Goal: Task Accomplishment & Management: Manage account settings

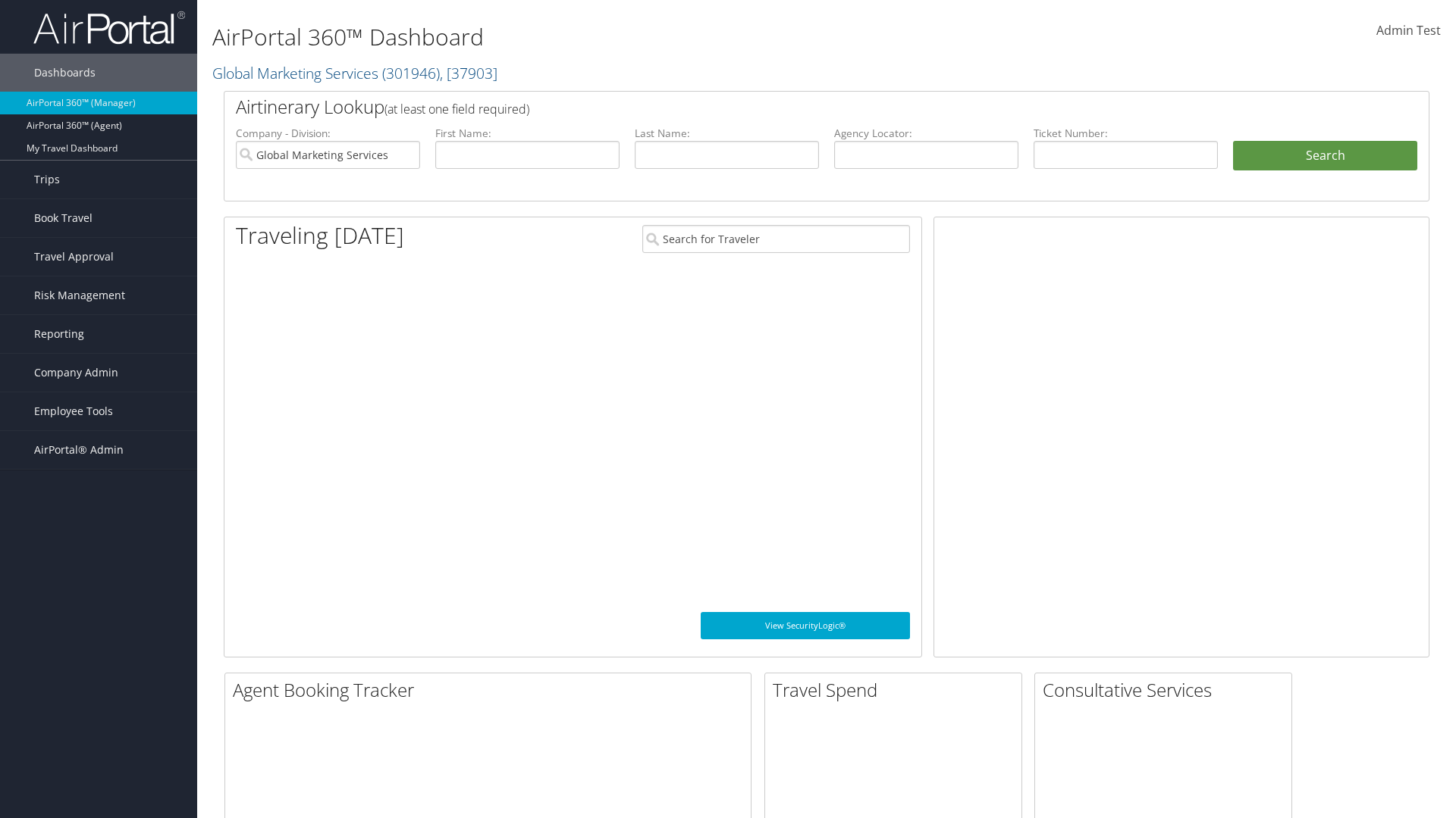
click at [98, 373] on span "Company Admin" at bounding box center [76, 373] width 84 height 37
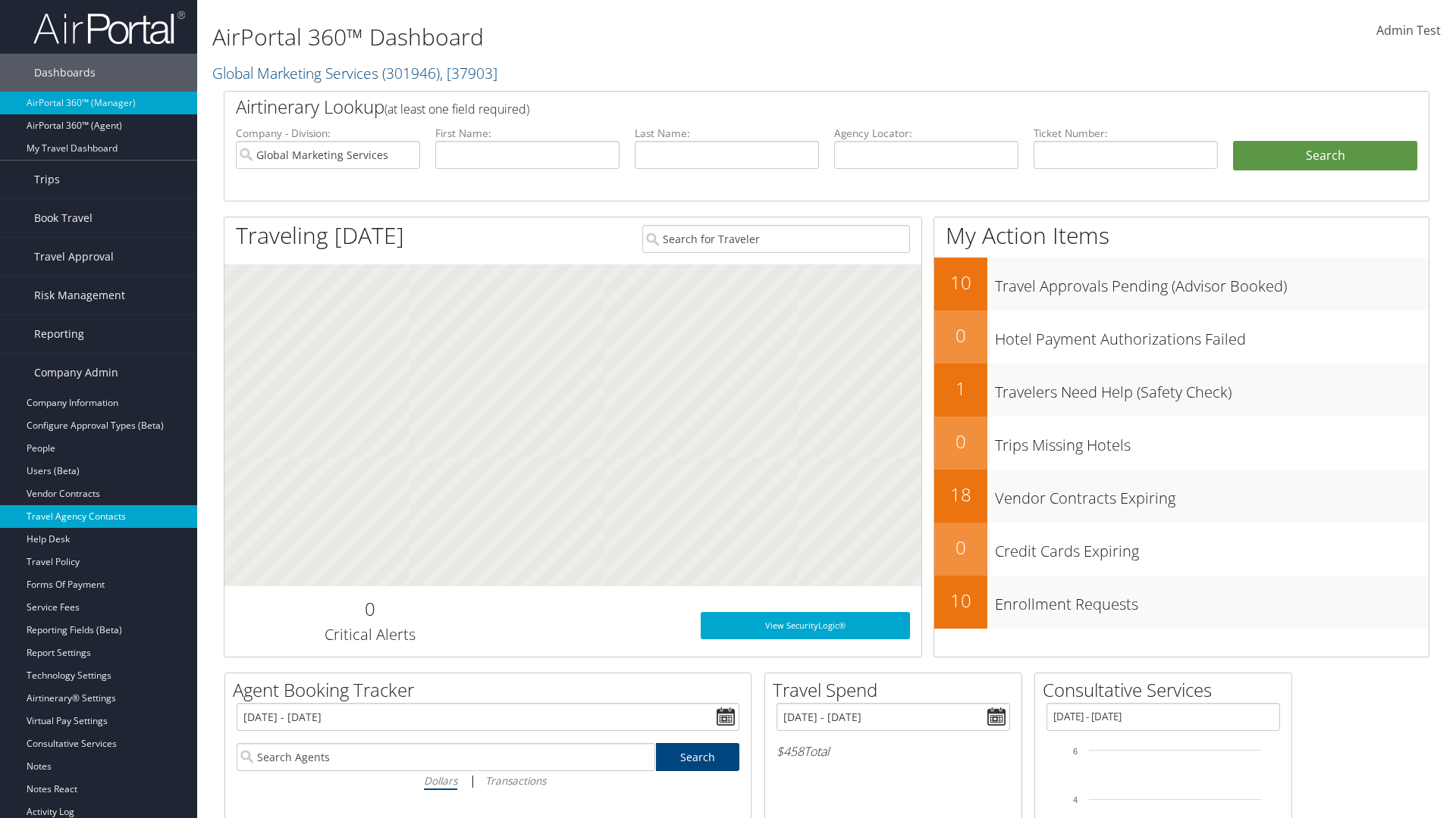
click at [98, 517] on link "Travel Agency Contacts" at bounding box center [98, 516] width 197 height 22
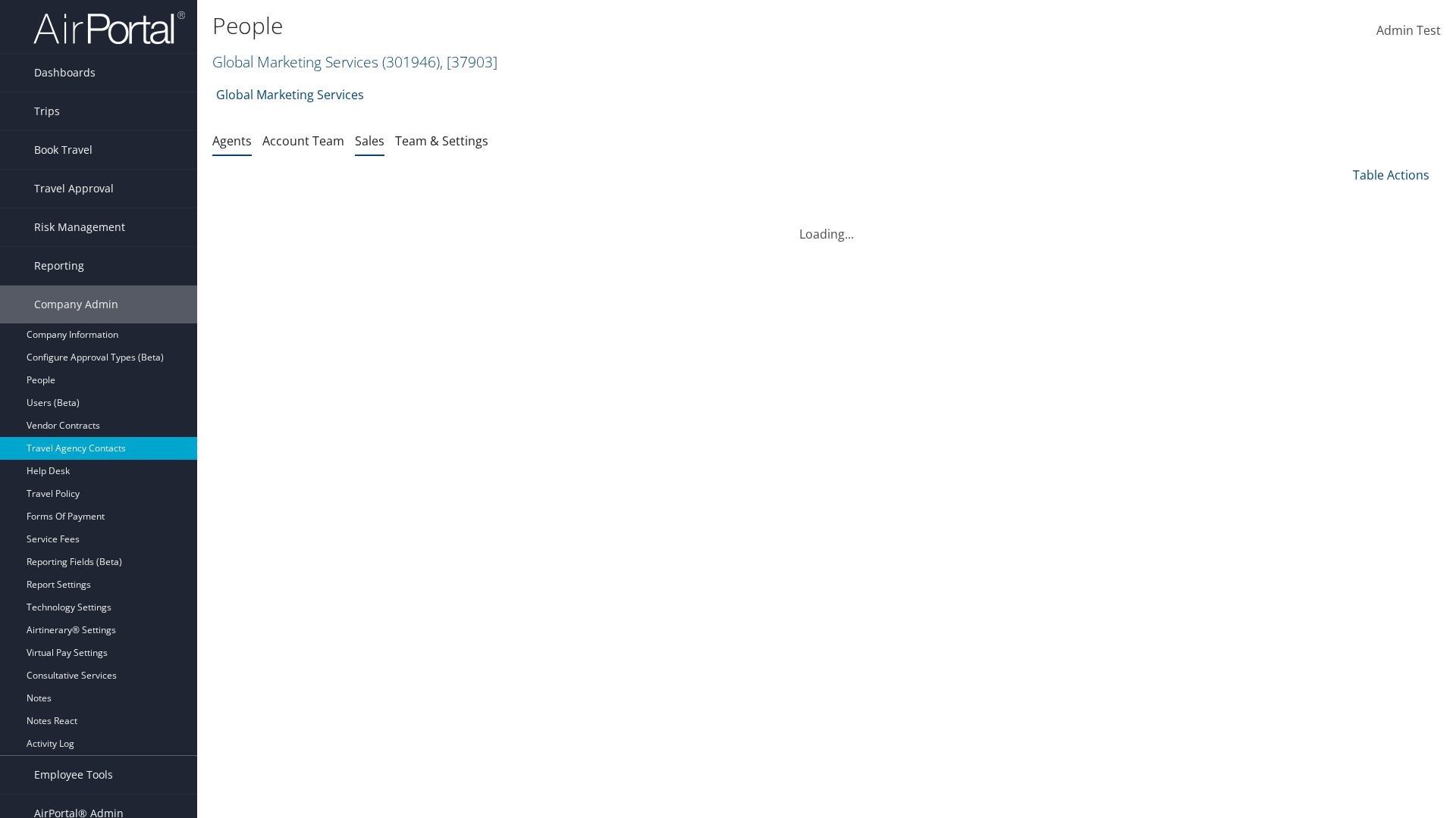
click at [369, 141] on link "Sales" at bounding box center [369, 141] width 30 height 17
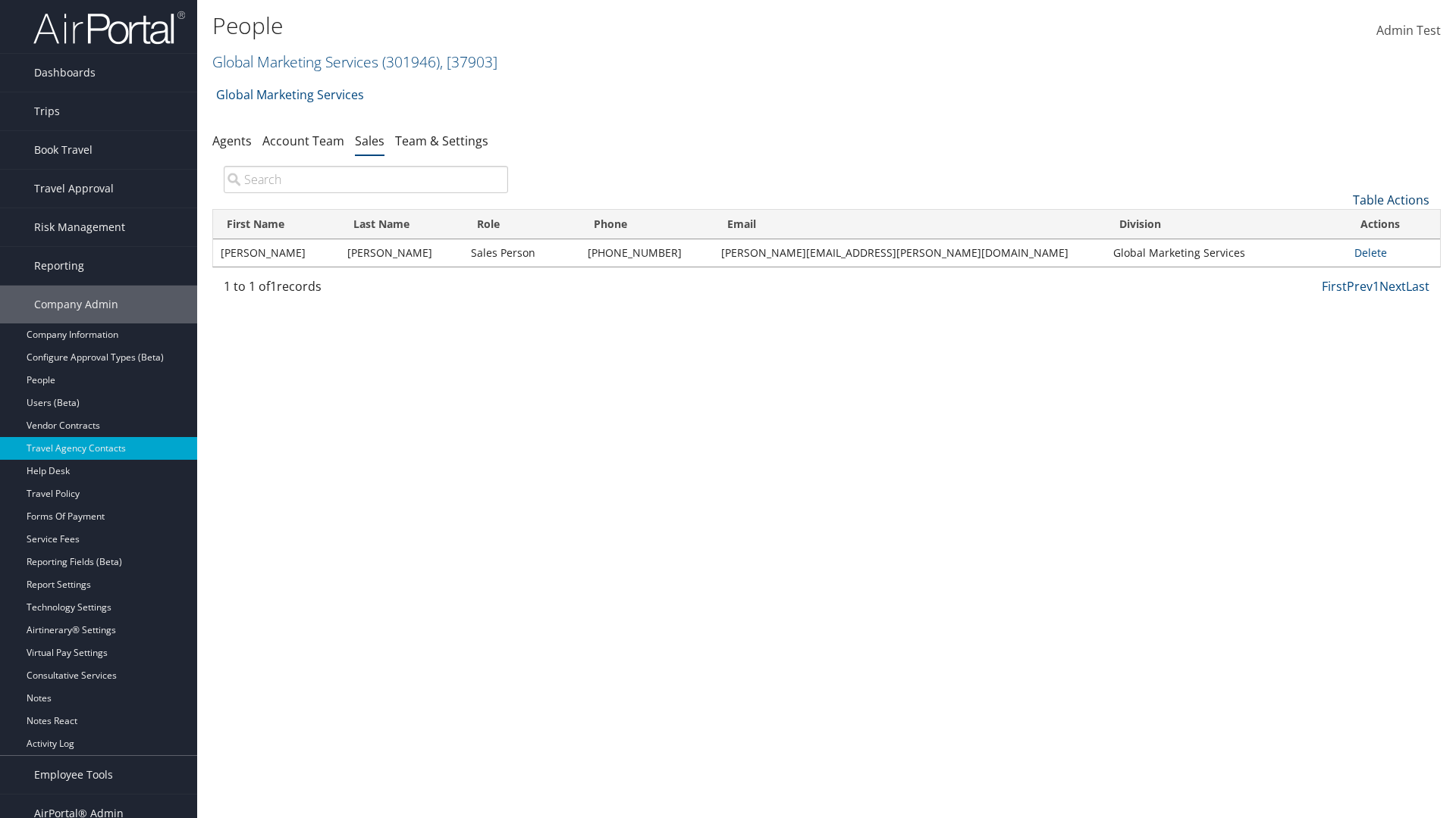
click at [1390, 200] on link "Table Actions" at bounding box center [1391, 201] width 77 height 17
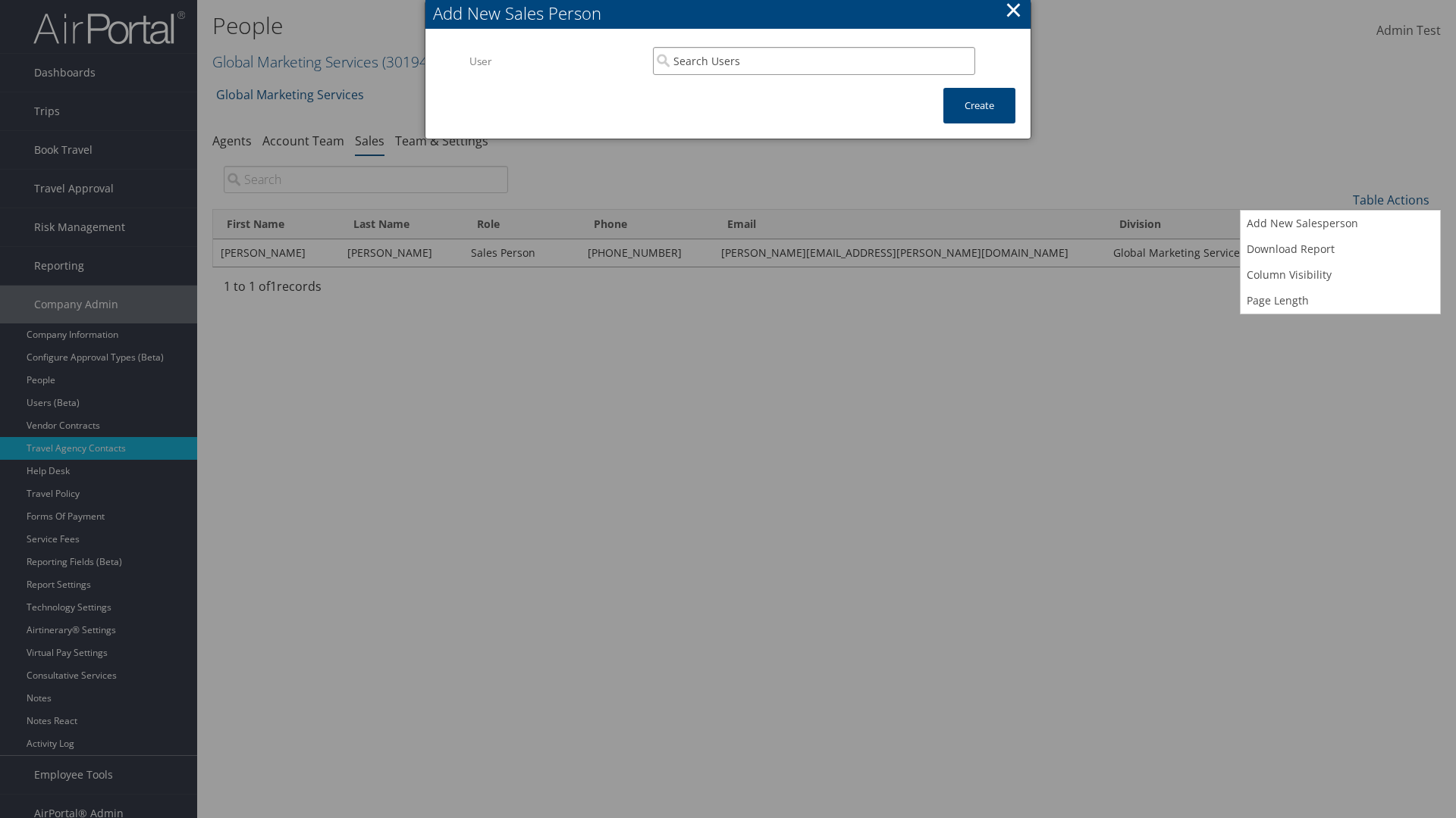
click at [814, 61] on input "search" at bounding box center [814, 61] width 323 height 28
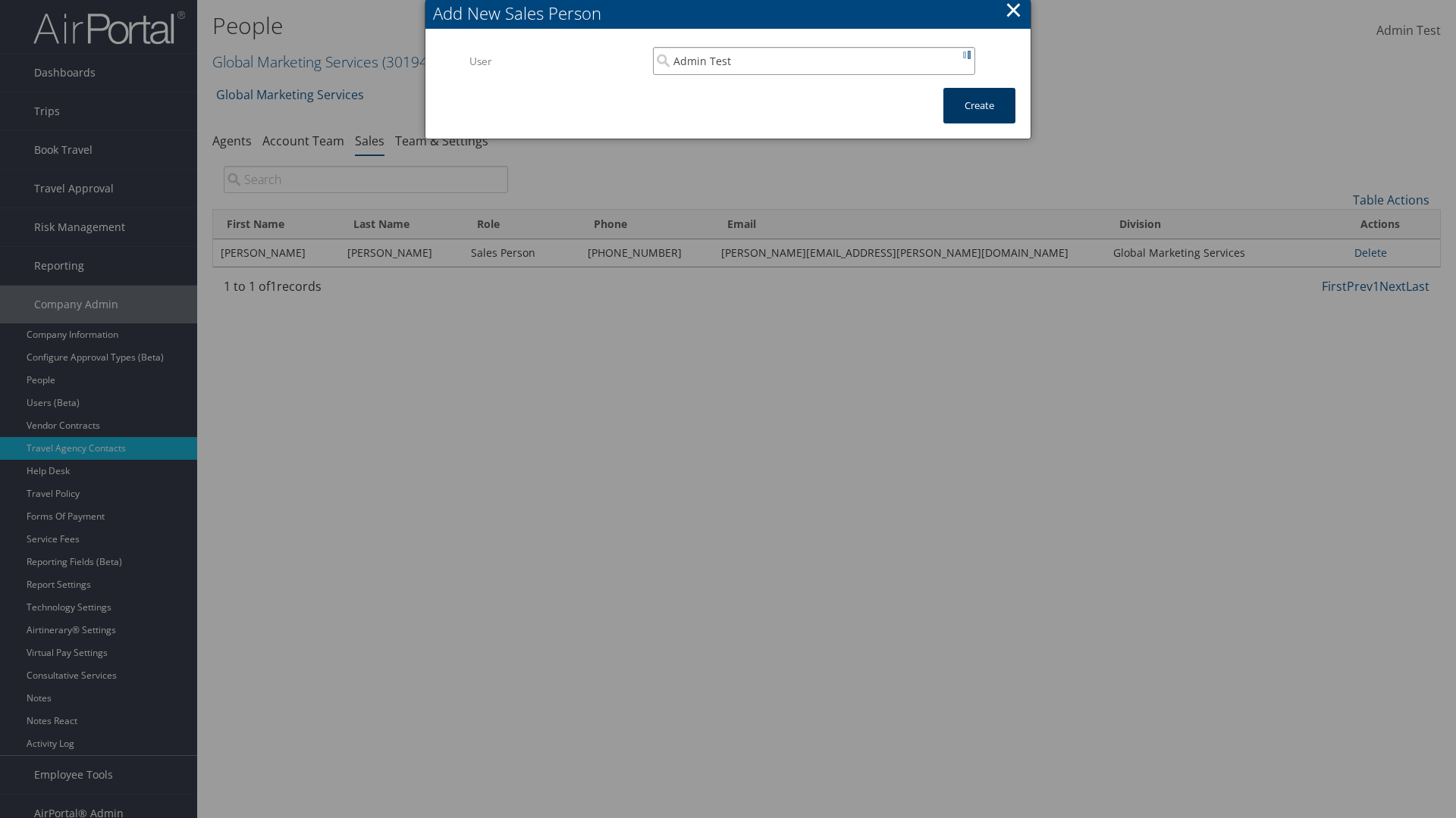
type input "Admin Test"
click at [979, 105] on button "Create" at bounding box center [979, 106] width 72 height 36
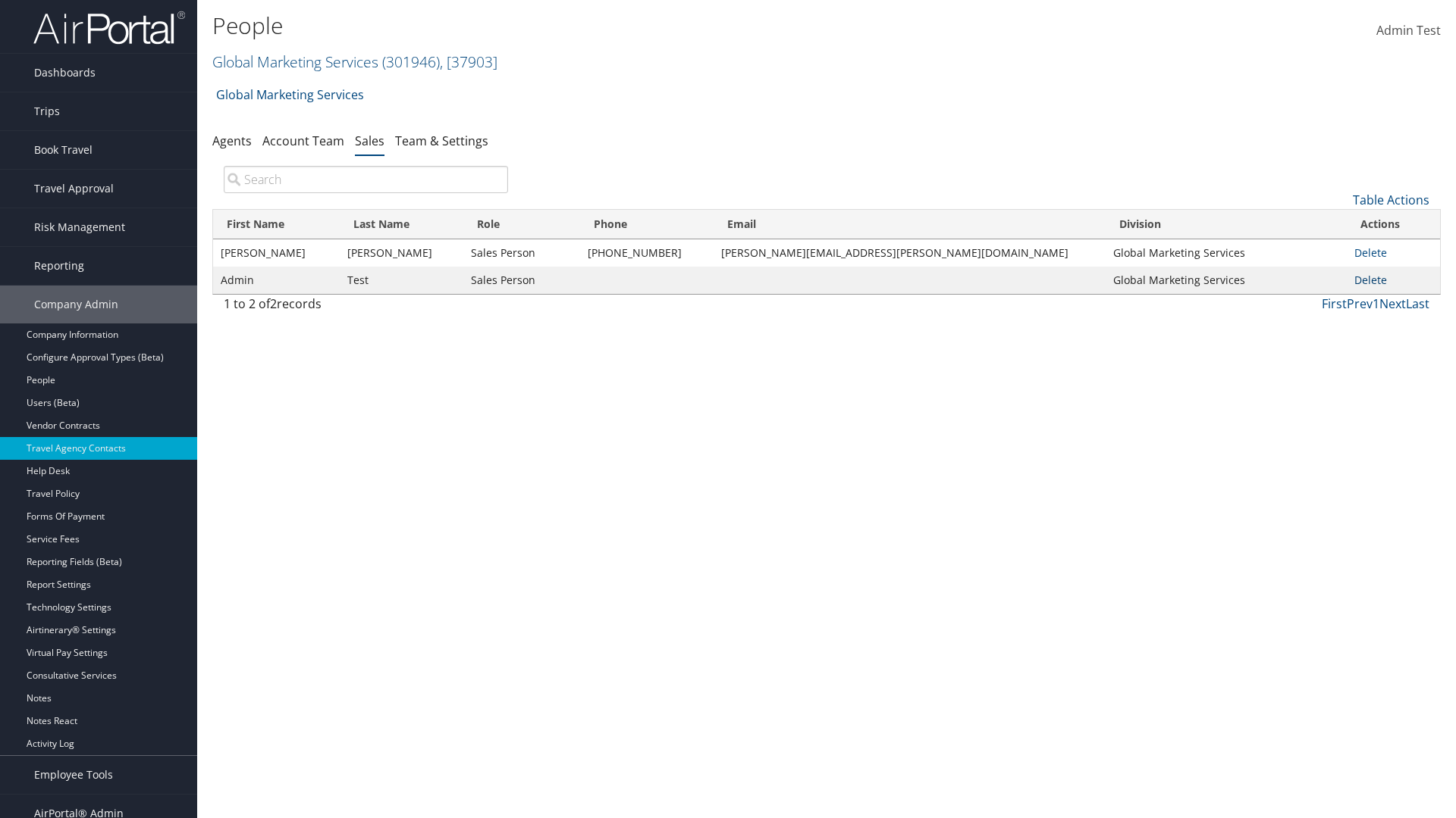
click at [1361, 279] on link "Delete" at bounding box center [1370, 279] width 33 height 14
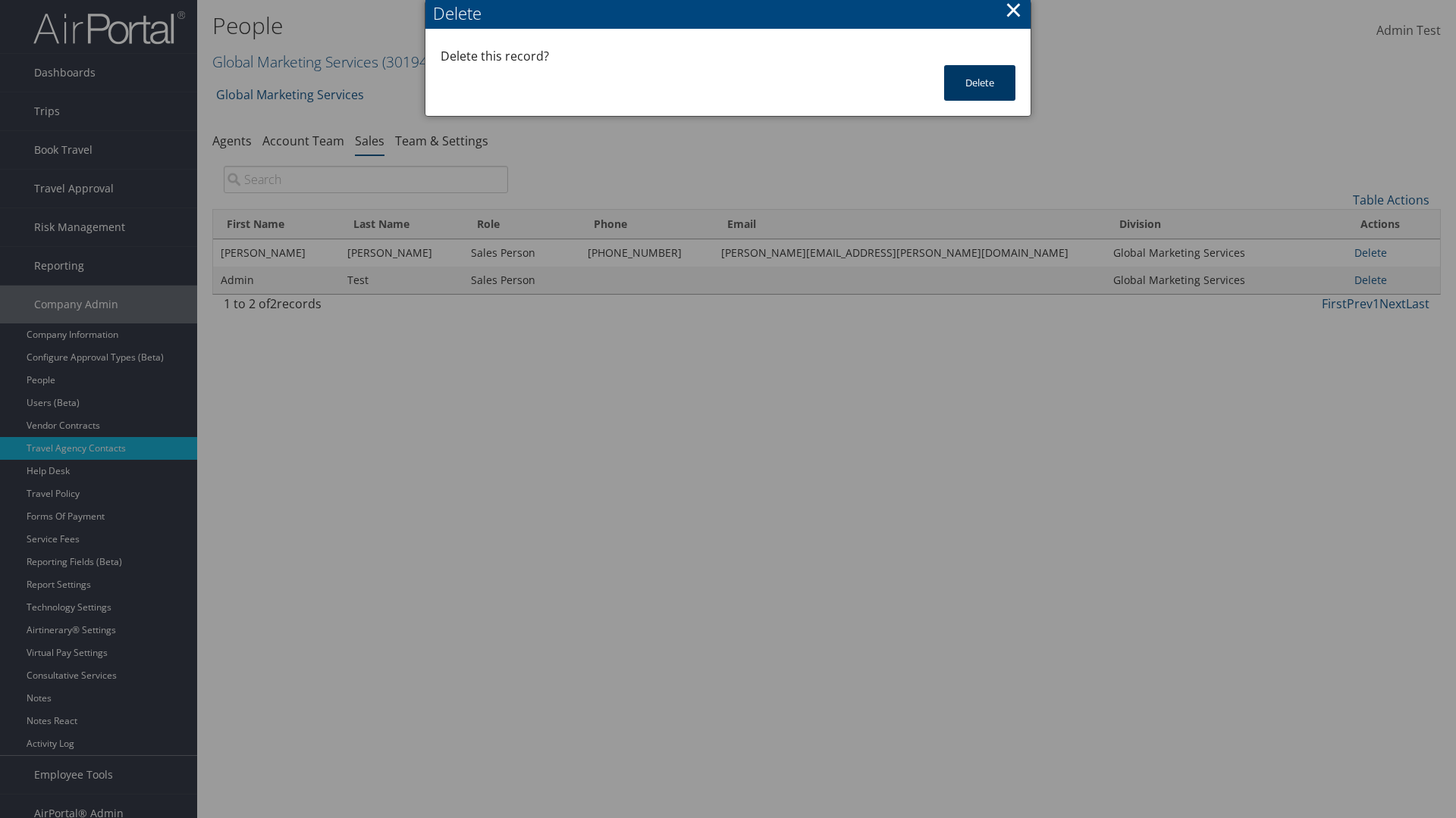
click at [980, 82] on button "Delete" at bounding box center [980, 83] width 71 height 36
